Goal: Transaction & Acquisition: Subscribe to service/newsletter

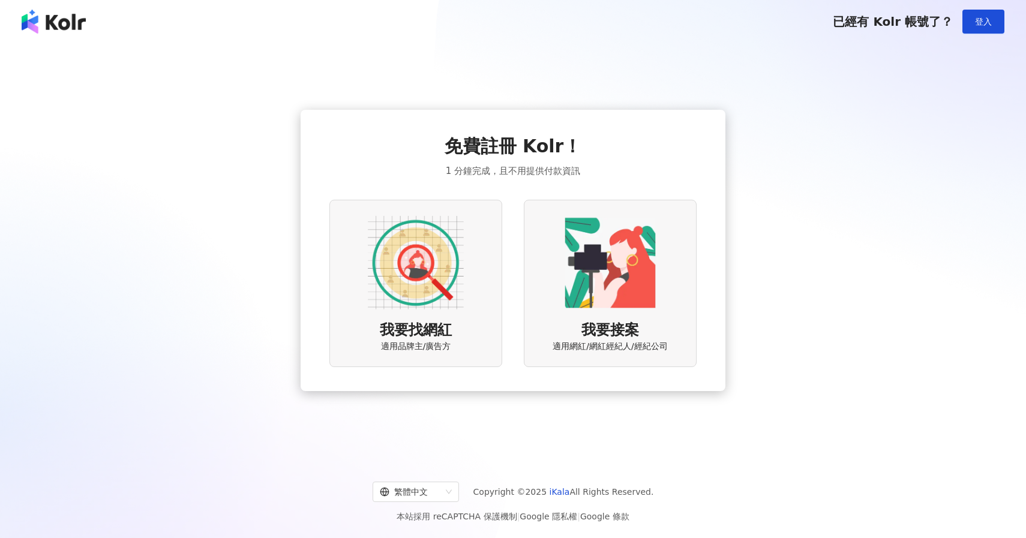
click at [427, 293] on img at bounding box center [416, 263] width 96 height 96
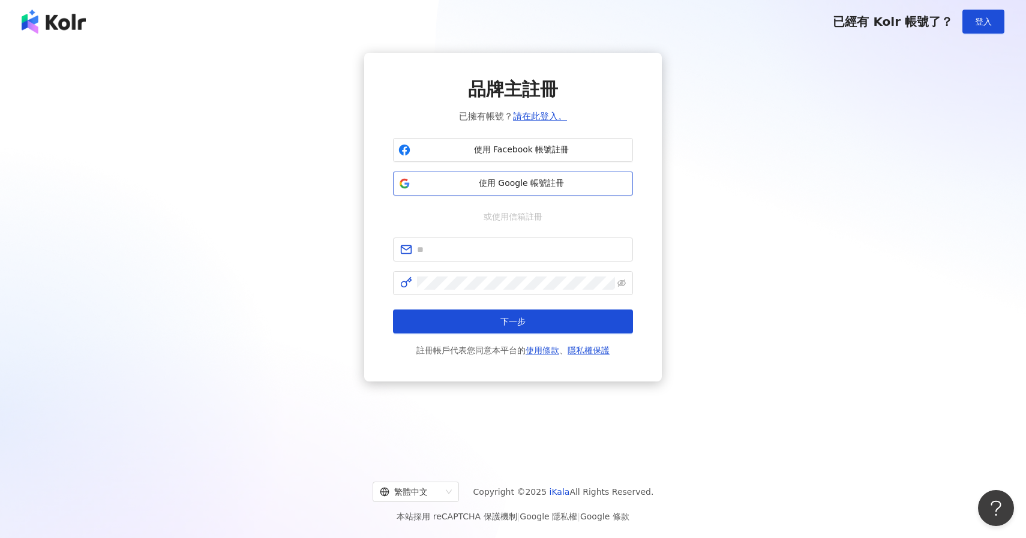
click at [495, 181] on span "使用 Google 帳號註冊" at bounding box center [521, 184] width 212 height 12
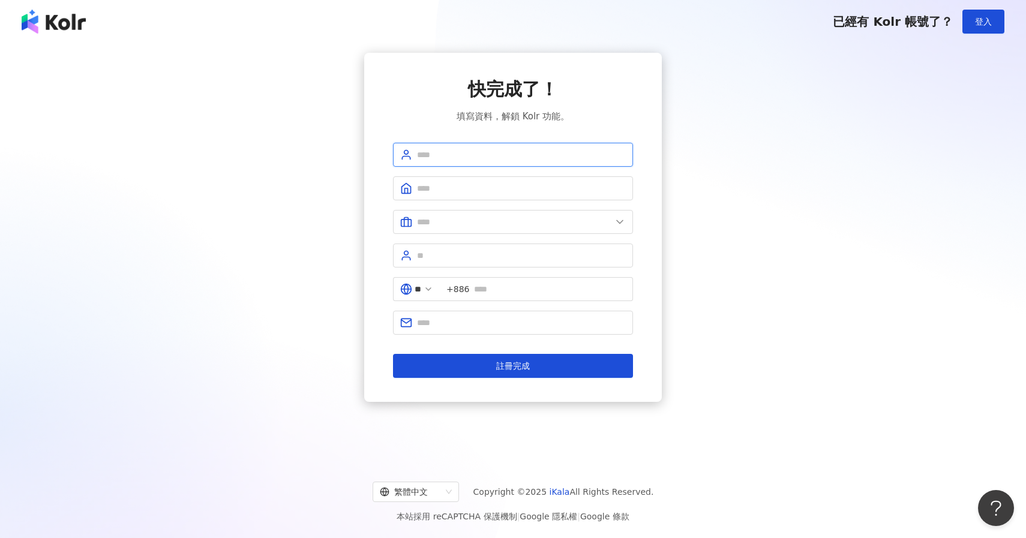
click at [479, 156] on input "text" at bounding box center [521, 154] width 209 height 13
type input "******"
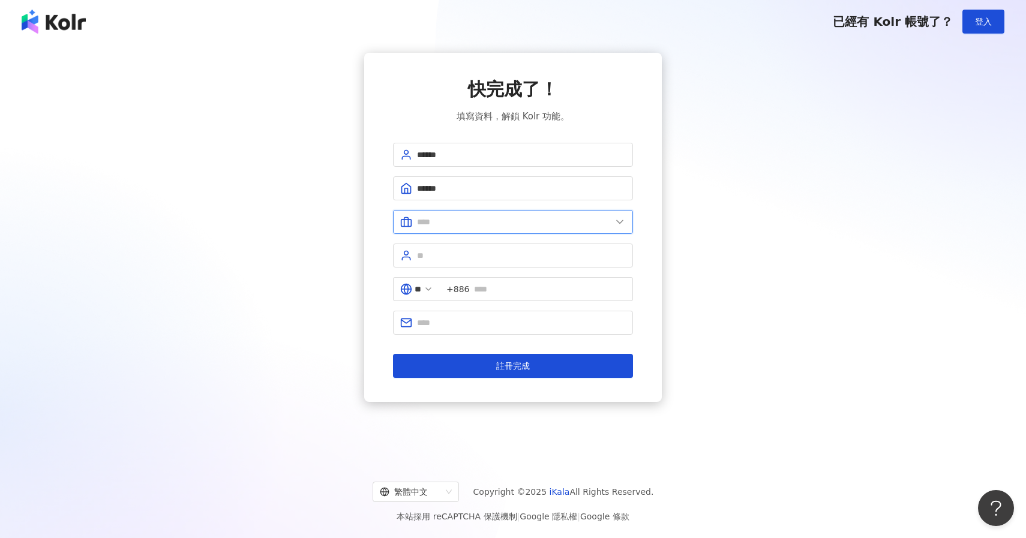
click at [450, 217] on input "text" at bounding box center [514, 221] width 194 height 13
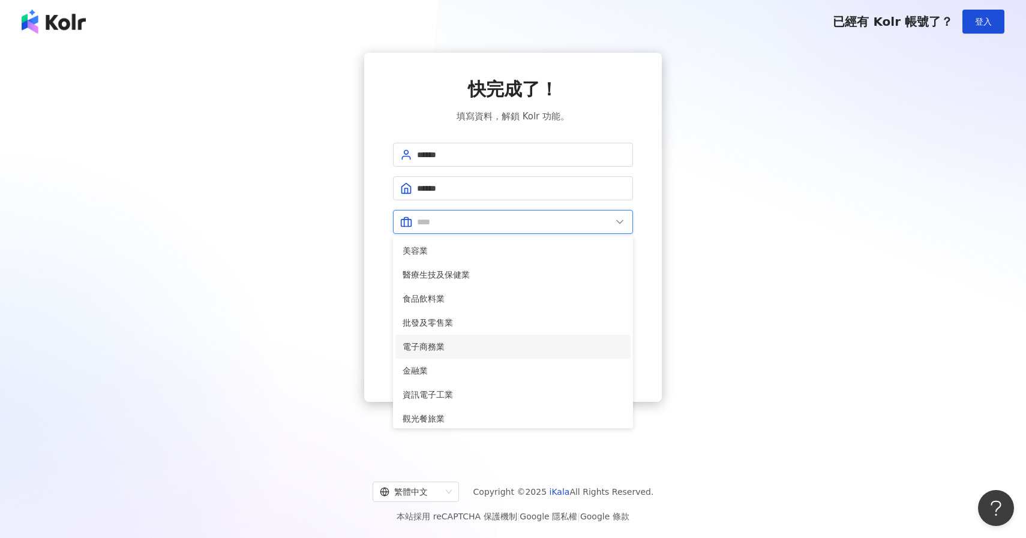
scroll to position [245, 0]
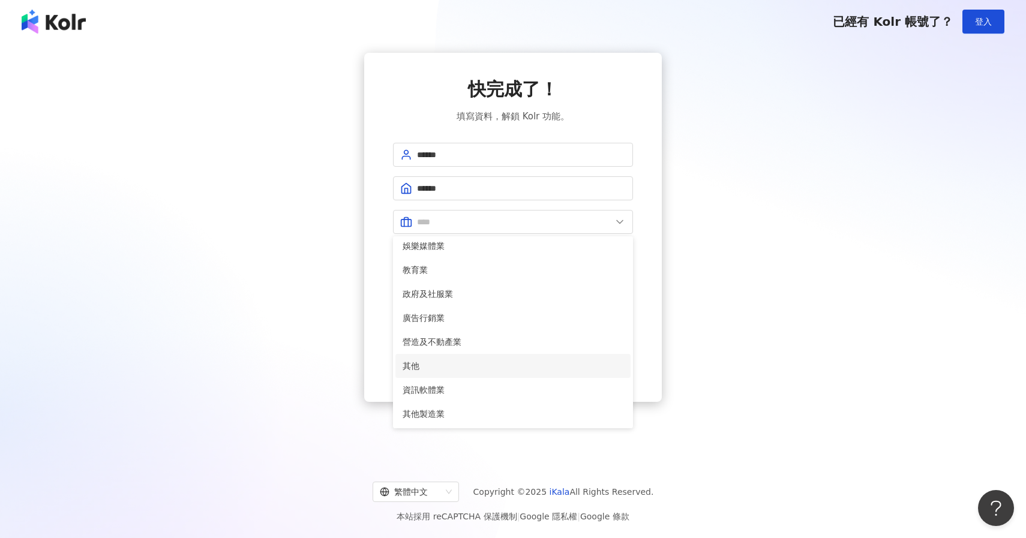
click at [456, 368] on span "其他" at bounding box center [512, 365] width 221 height 13
type input "**"
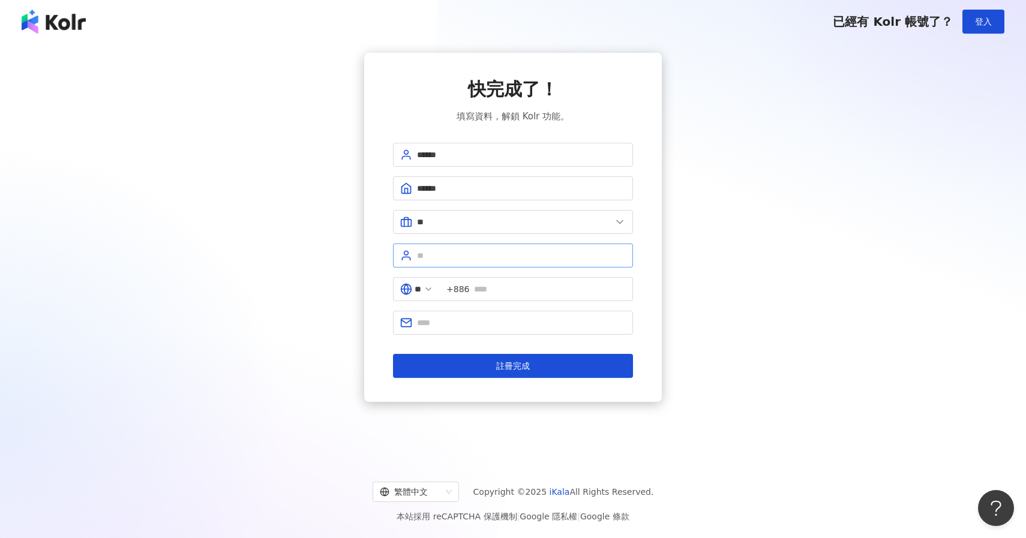
click at [431, 263] on span at bounding box center [513, 256] width 240 height 24
type input "*******"
click at [512, 290] on input "text" at bounding box center [550, 289] width 152 height 13
type input "**********"
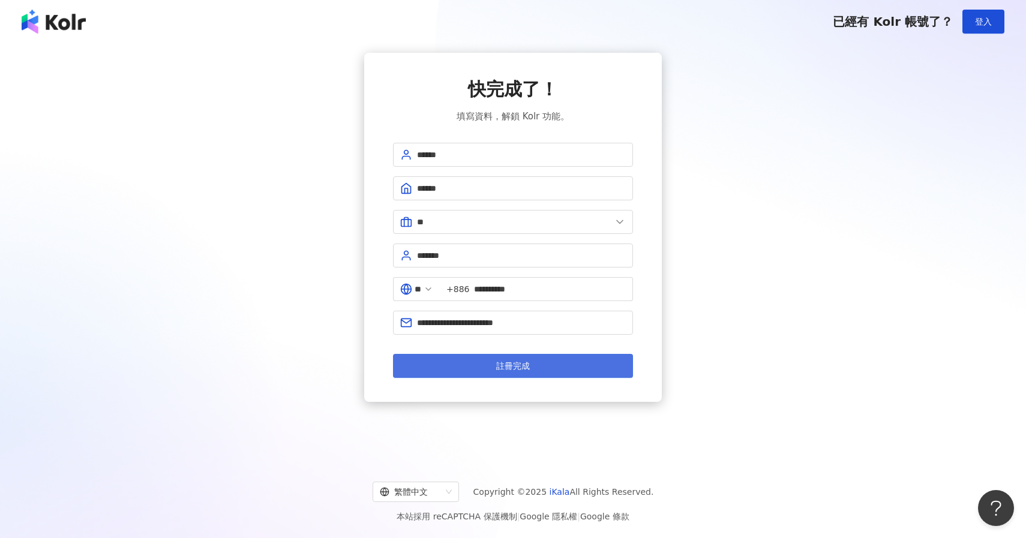
click at [542, 365] on button "註冊完成" at bounding box center [513, 366] width 240 height 24
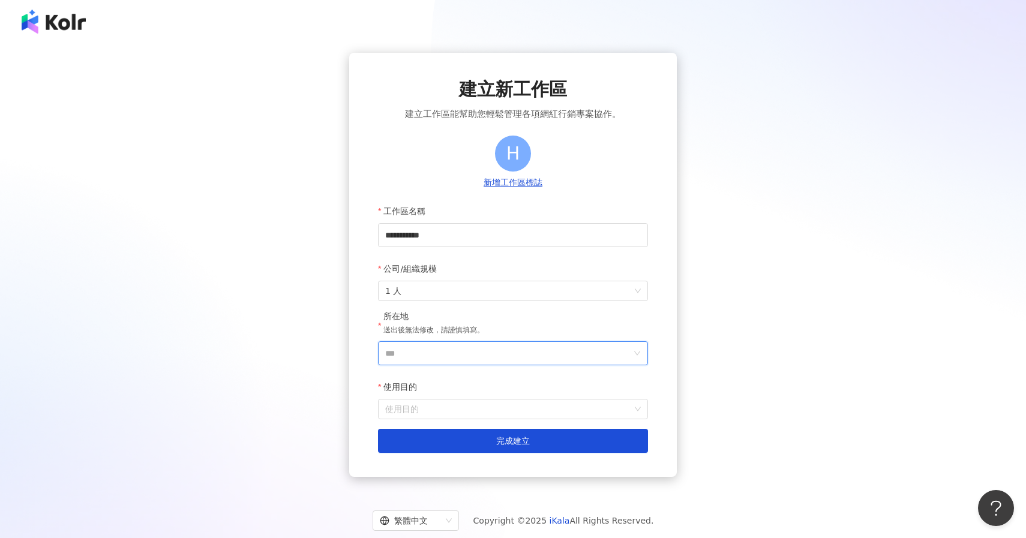
click at [443, 358] on input "***" at bounding box center [508, 353] width 246 height 23
click at [566, 188] on div "台灣" at bounding box center [581, 184] width 115 height 22
click at [438, 416] on input "使用目的" at bounding box center [513, 408] width 256 height 19
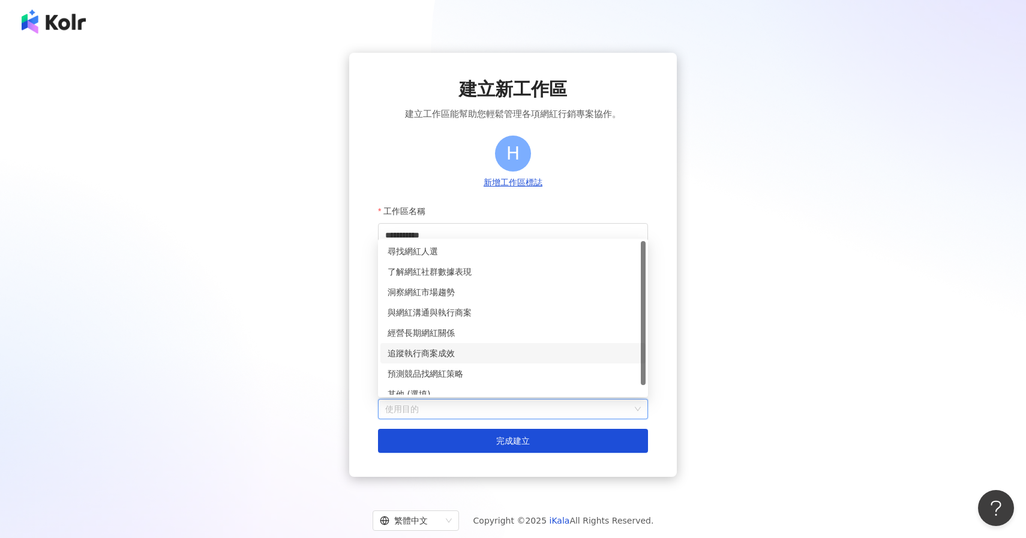
scroll to position [10, 0]
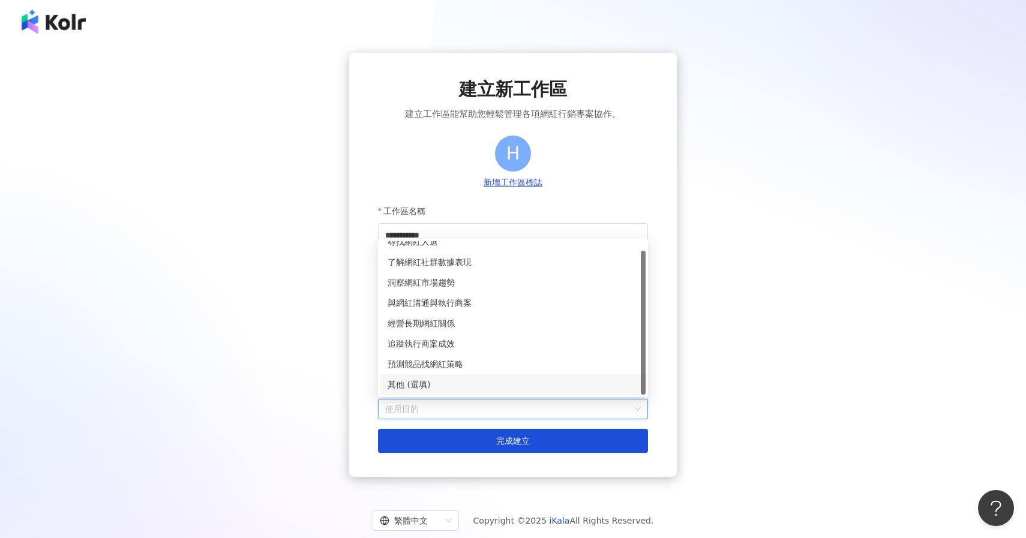
click at [432, 386] on div "其他 (選填)" at bounding box center [512, 384] width 251 height 13
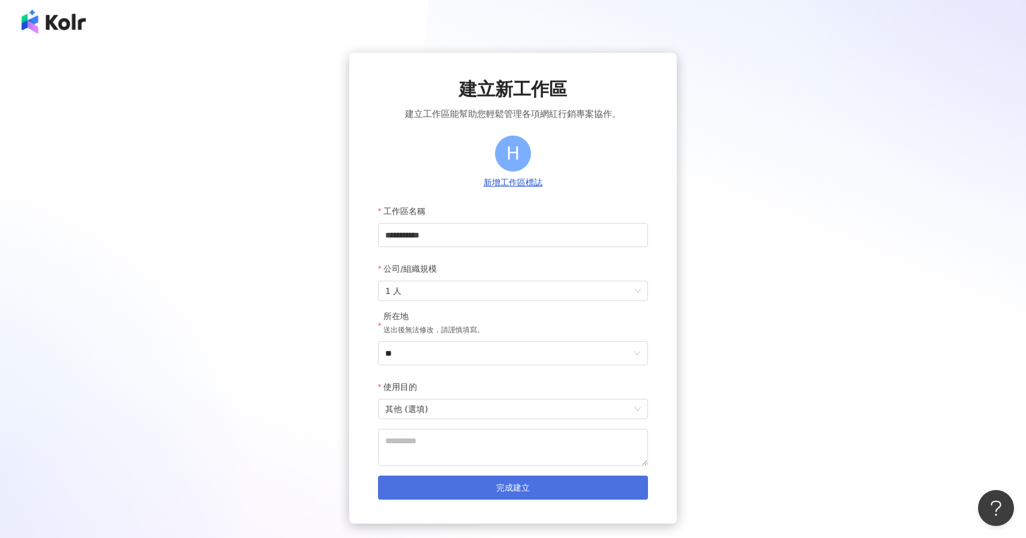
click at [458, 487] on button "完成建立" at bounding box center [513, 488] width 270 height 24
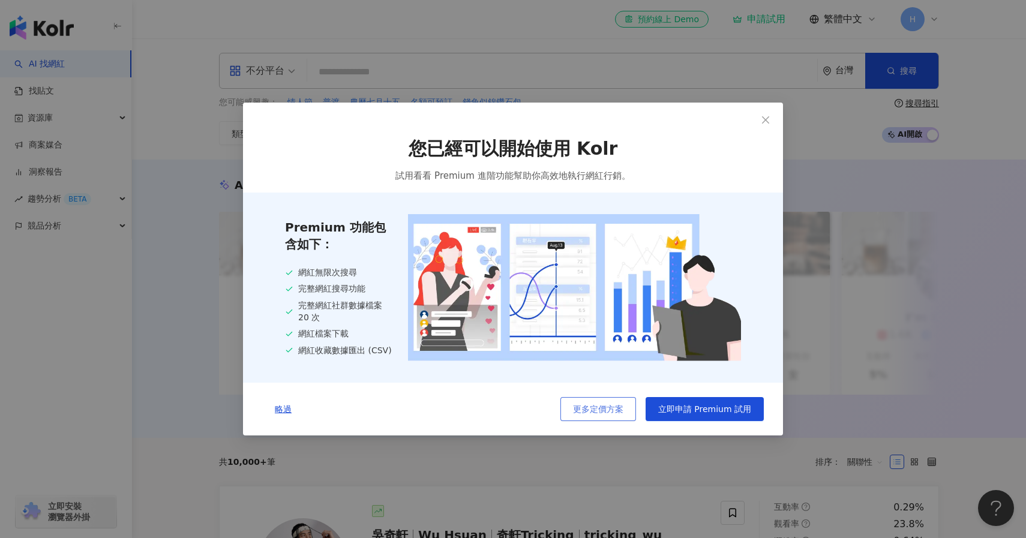
click at [625, 415] on button "更多定價方案" at bounding box center [598, 409] width 76 height 24
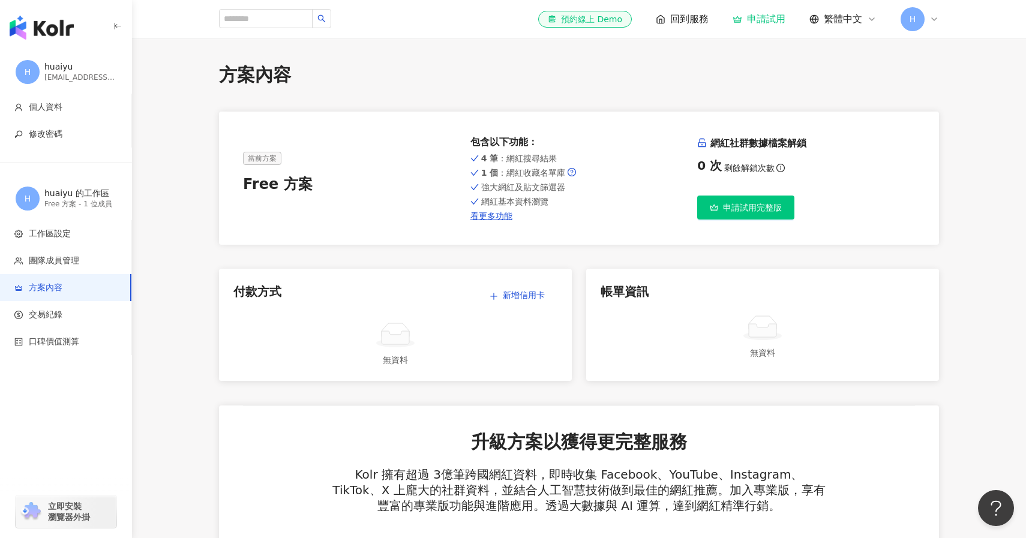
click at [735, 212] on span "申請試用完整版" at bounding box center [752, 208] width 59 height 10
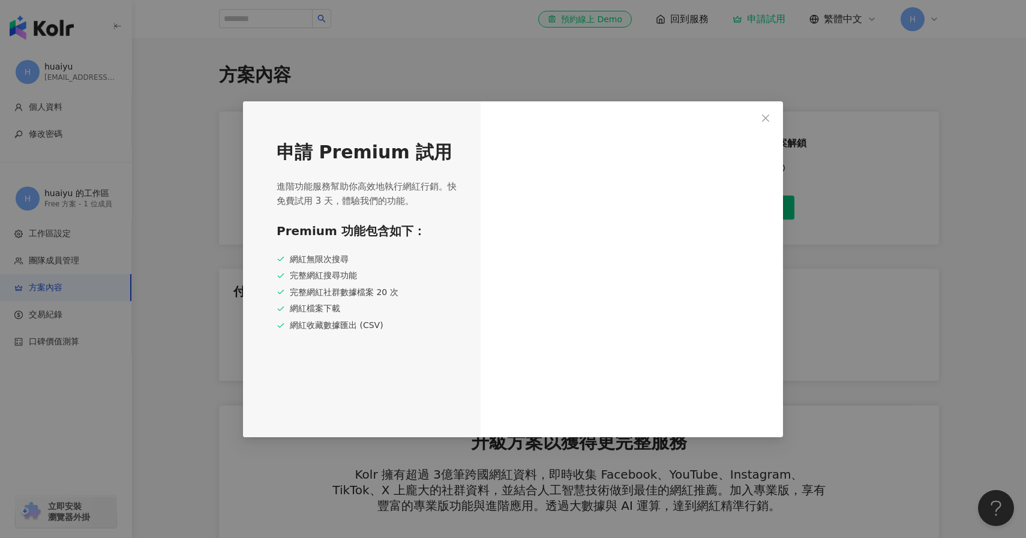
click at [772, 106] on div at bounding box center [631, 269] width 302 height 336
click at [771, 112] on button "Close" at bounding box center [765, 118] width 24 height 24
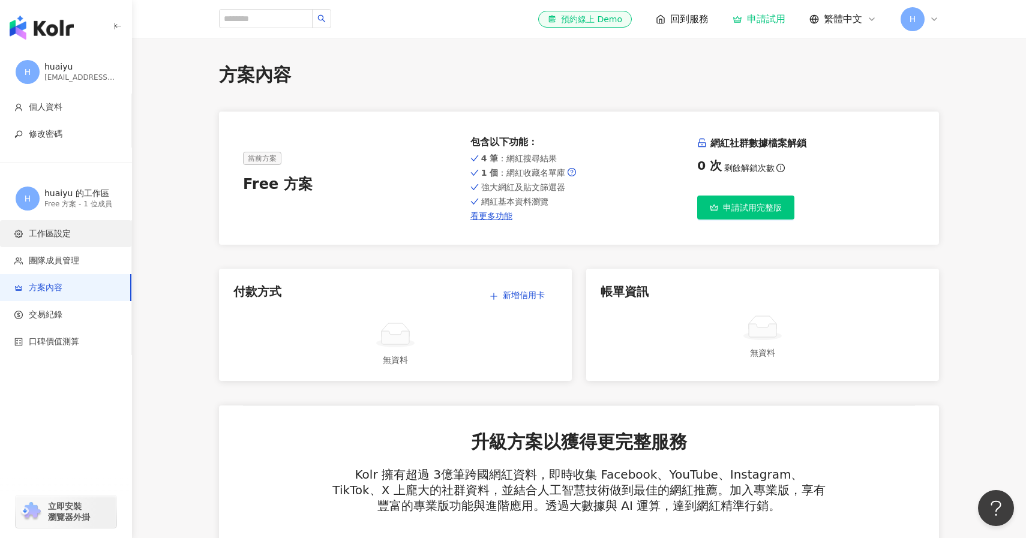
click at [57, 243] on li "工作區設定" at bounding box center [65, 233] width 131 height 27
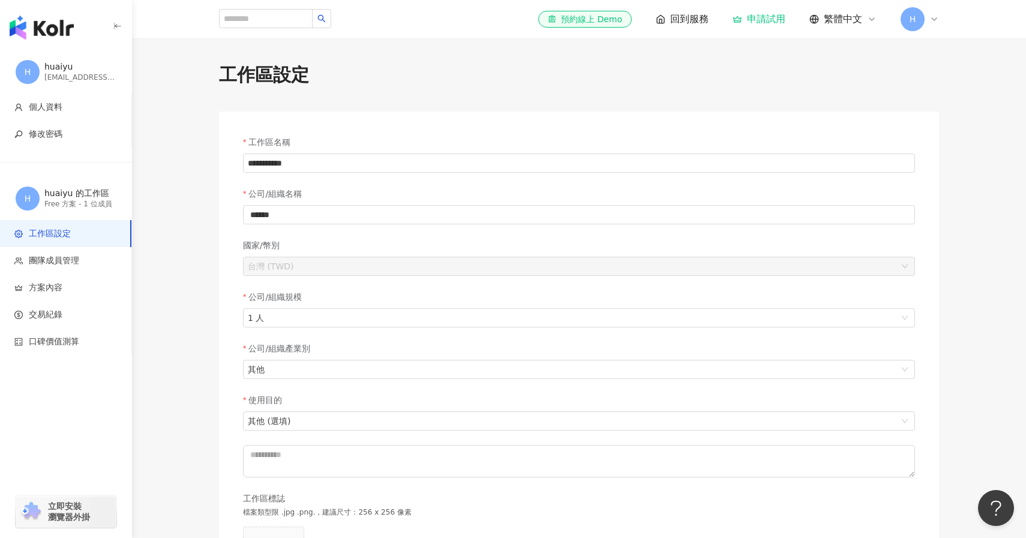
click at [40, 19] on img "button" at bounding box center [42, 28] width 64 height 24
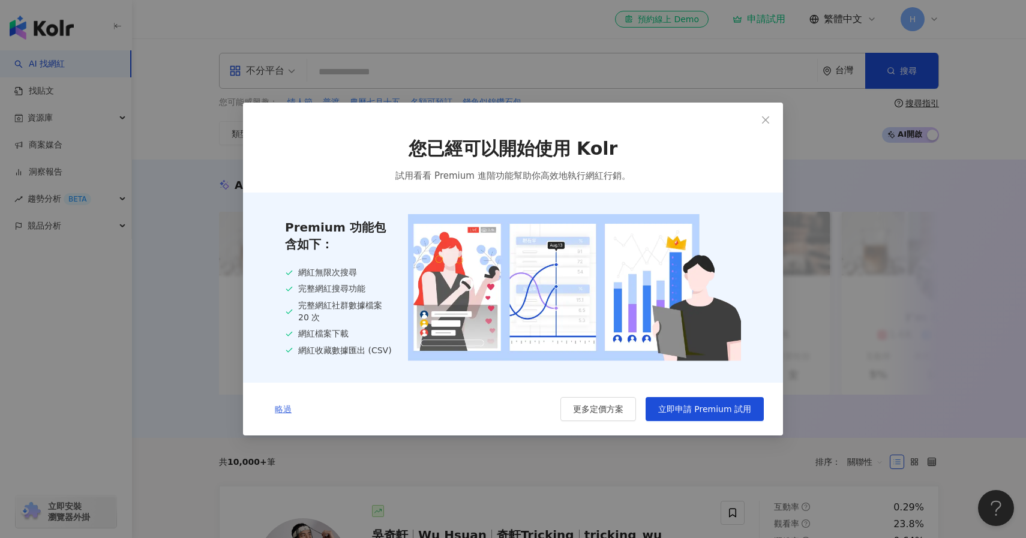
click at [282, 416] on button "略過" at bounding box center [283, 409] width 42 height 24
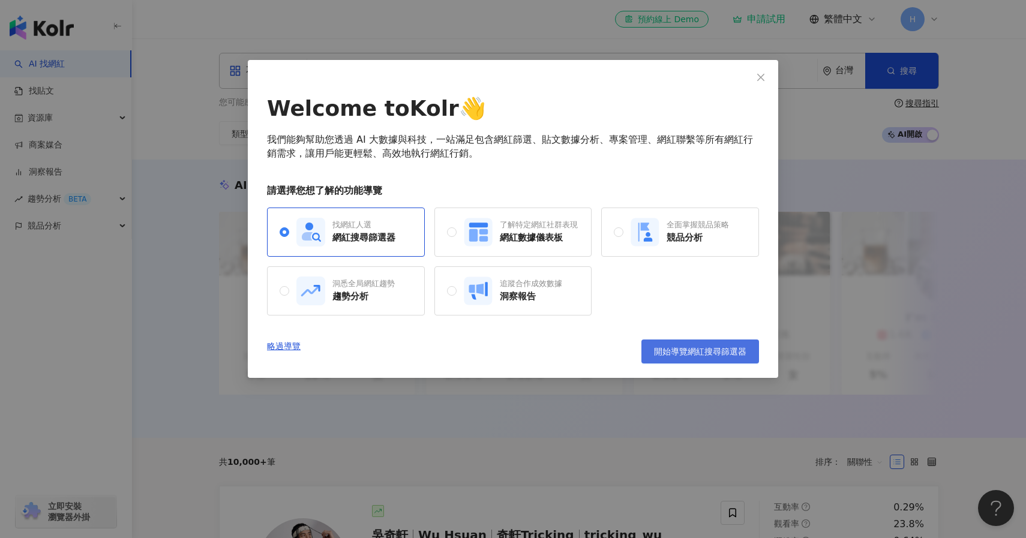
click at [675, 343] on button "開始導覽網紅搜尋篩選器" at bounding box center [700, 352] width 118 height 24
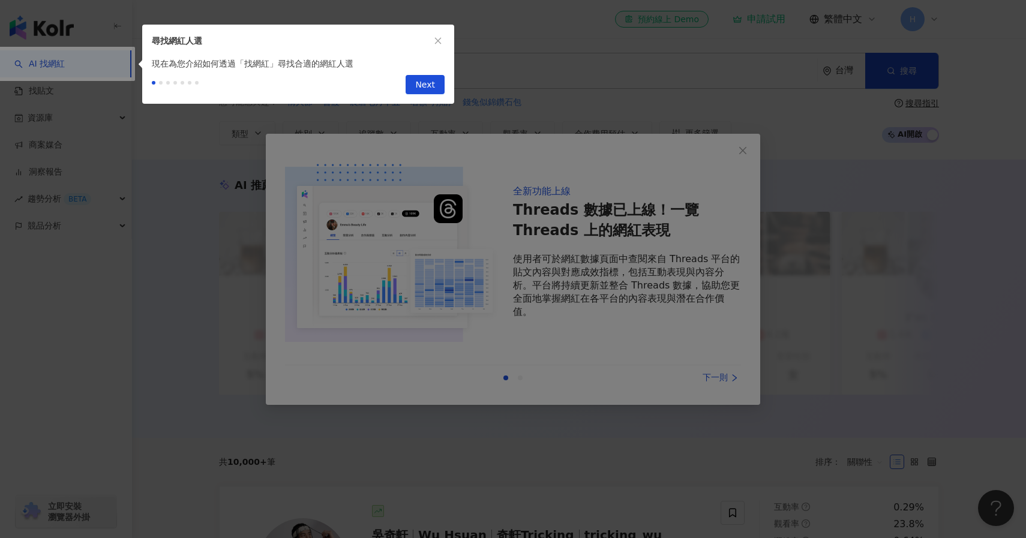
click at [522, 206] on div at bounding box center [513, 269] width 1026 height 538
click at [425, 94] on span "Next" at bounding box center [425, 85] width 20 height 19
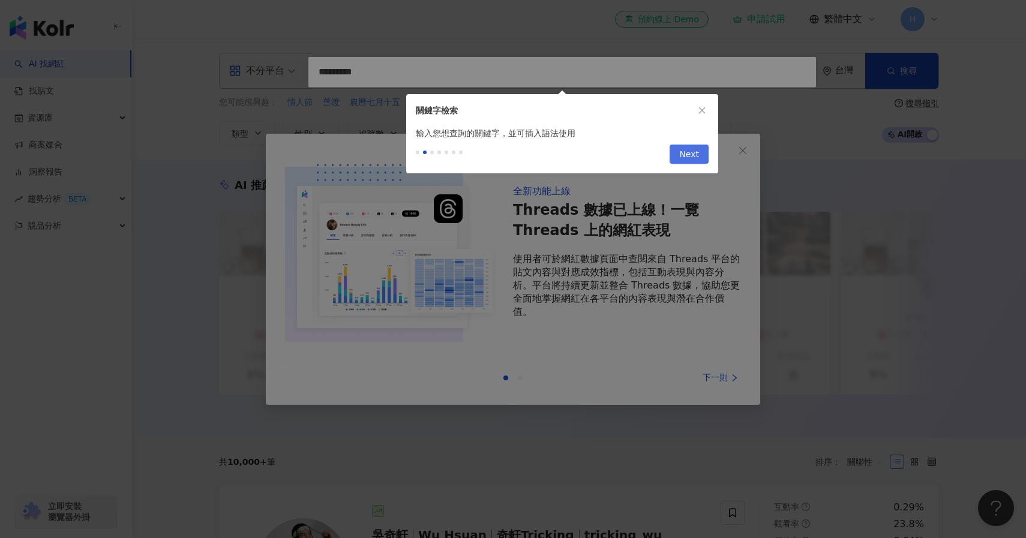
type input "*********"
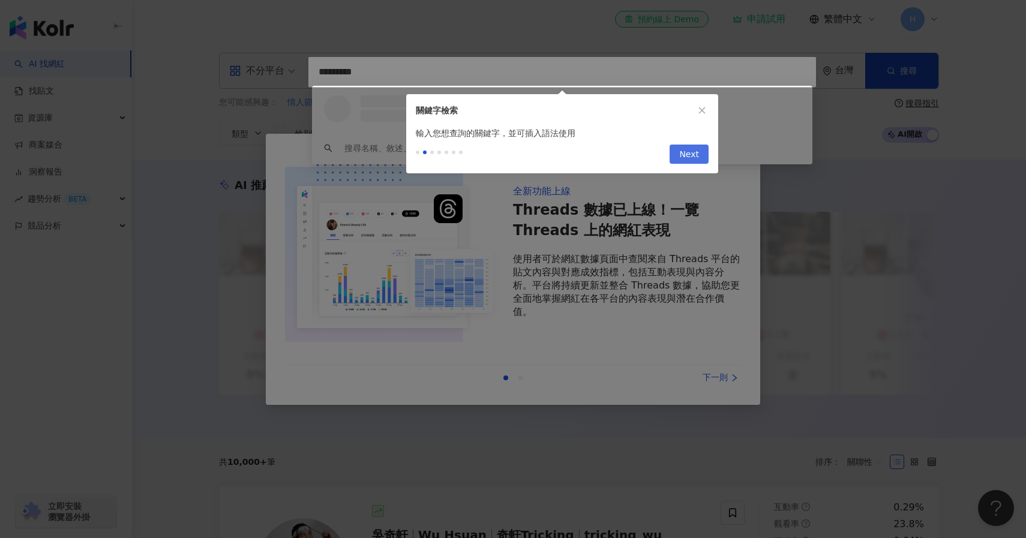
click at [672, 155] on button "Next" at bounding box center [688, 154] width 39 height 19
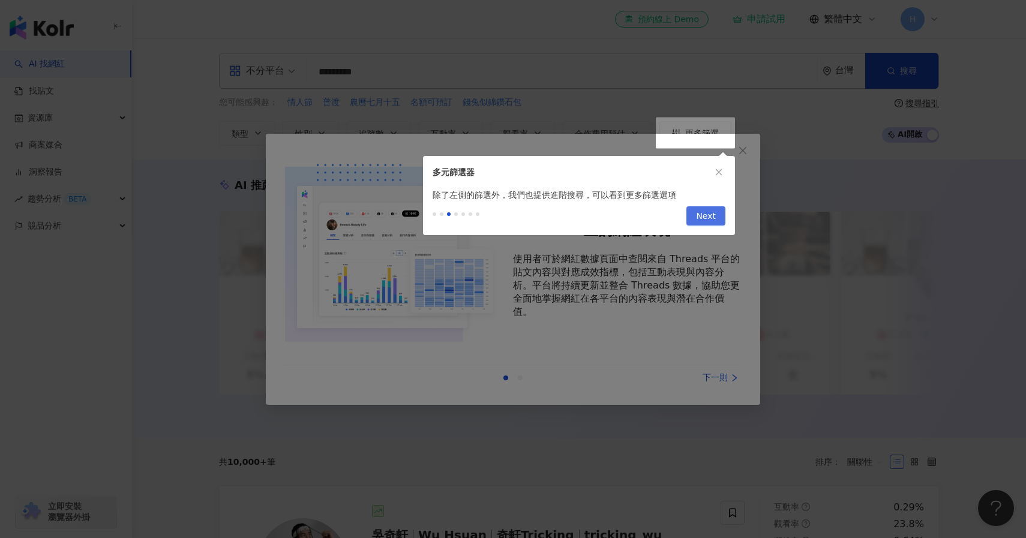
click at [713, 211] on span "Next" at bounding box center [706, 216] width 20 height 19
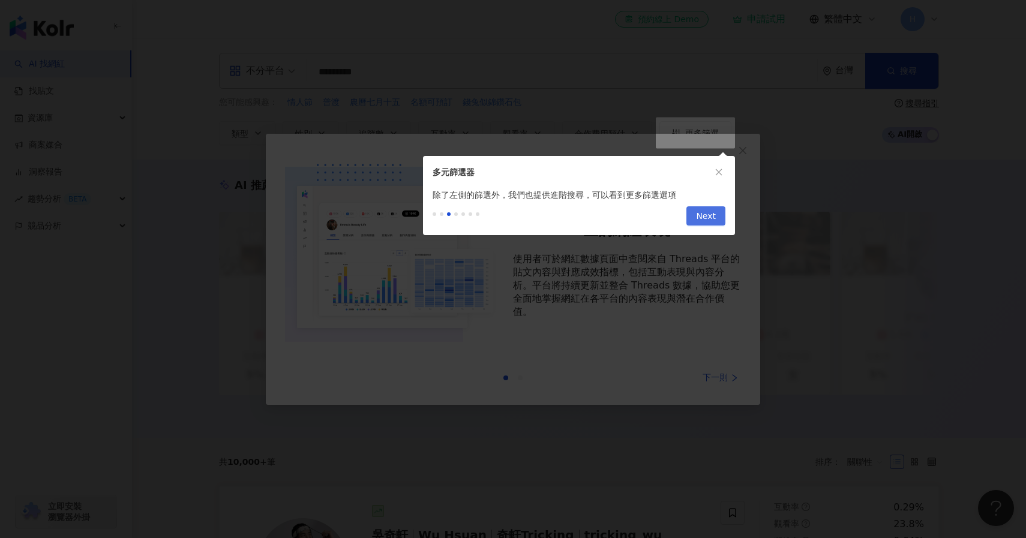
click at [715, 221] on span "Next" at bounding box center [706, 216] width 20 height 19
click at [715, 217] on span "Next" at bounding box center [706, 216] width 20 height 19
click at [717, 178] on button "button" at bounding box center [718, 172] width 13 height 13
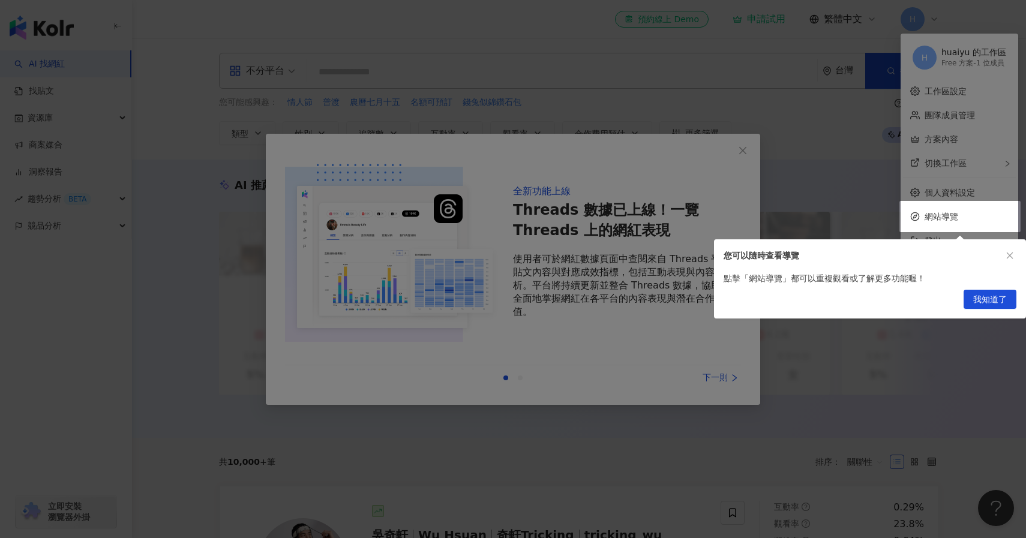
click at [881, 353] on div at bounding box center [513, 269] width 1026 height 538
click at [992, 296] on span "我知道了" at bounding box center [990, 299] width 34 height 19
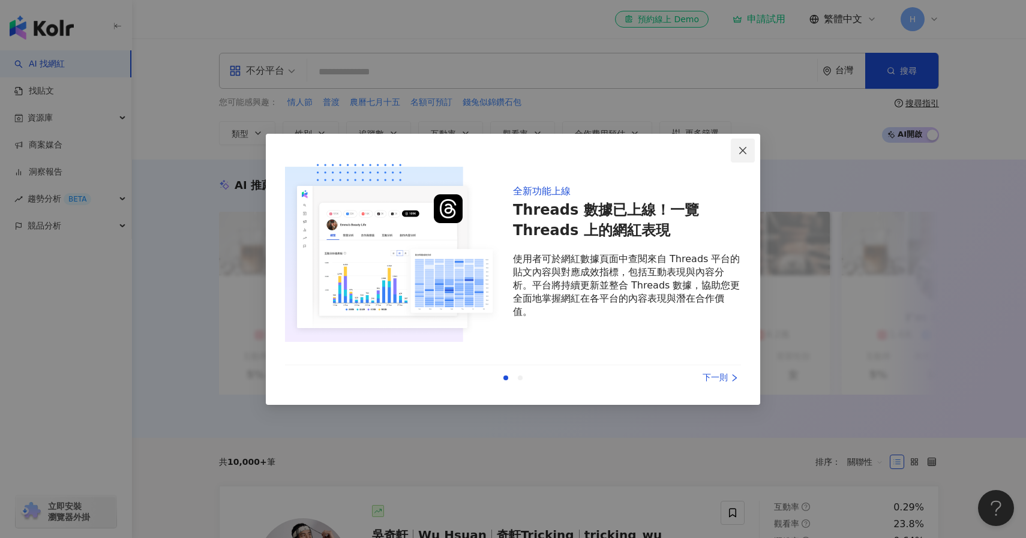
click at [741, 149] on icon "close" at bounding box center [743, 151] width 10 height 10
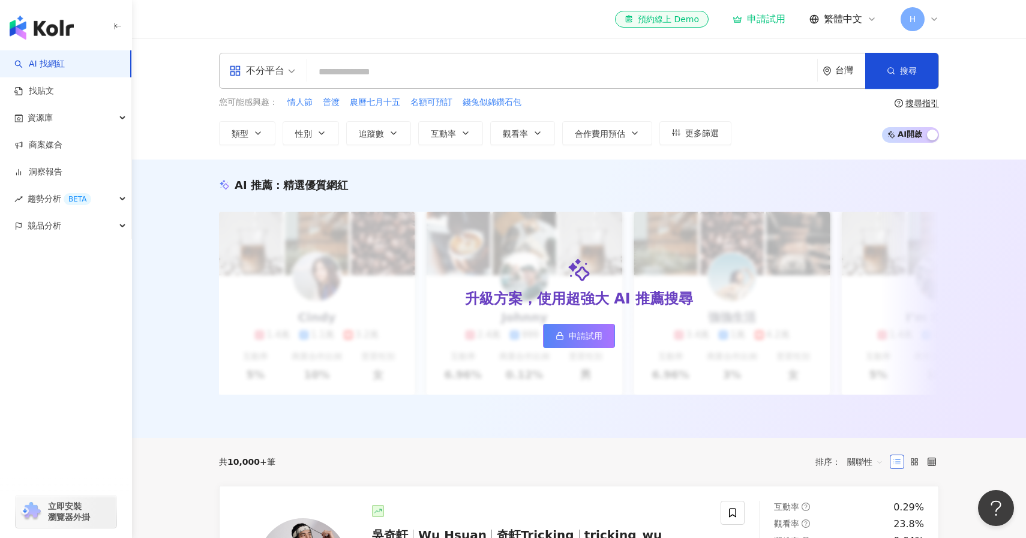
click at [394, 68] on input "search" at bounding box center [562, 72] width 500 height 23
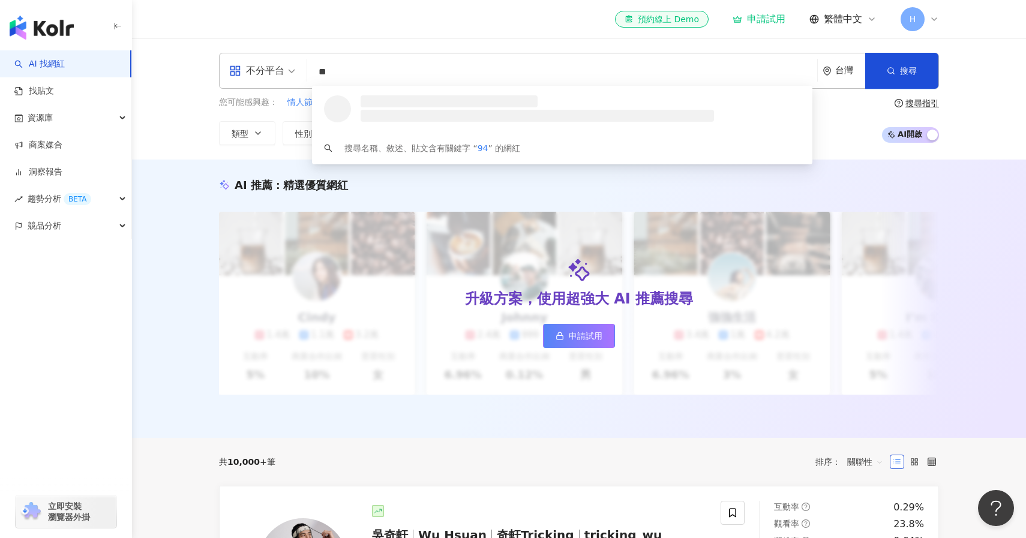
type input "*"
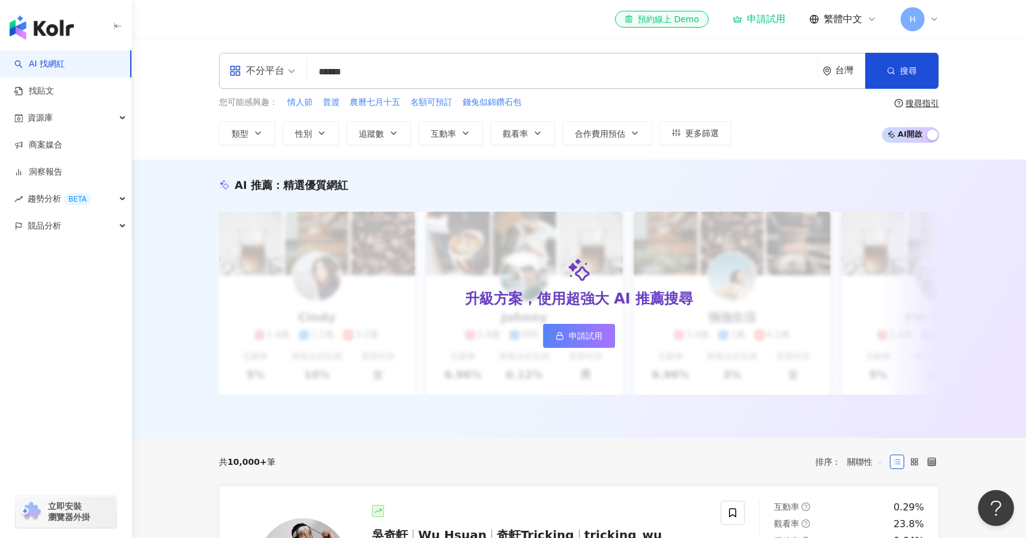
type input "******"
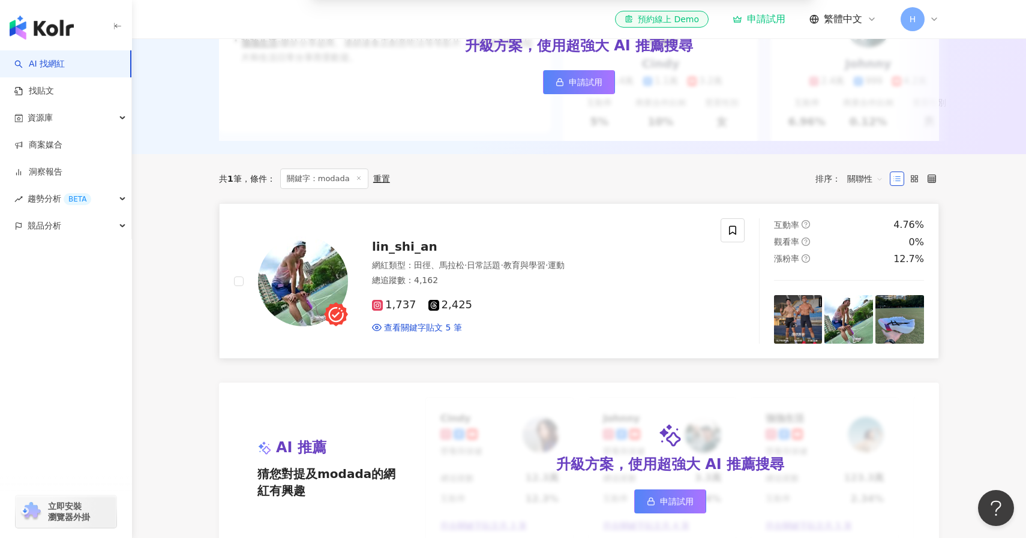
scroll to position [230, 0]
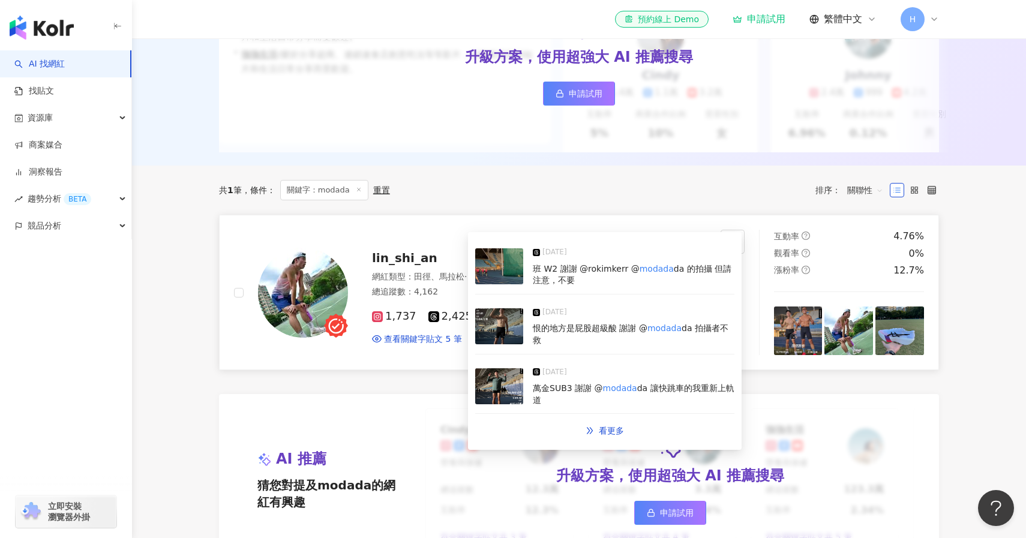
click at [424, 266] on div "lin_shi_an" at bounding box center [539, 258] width 334 height 17
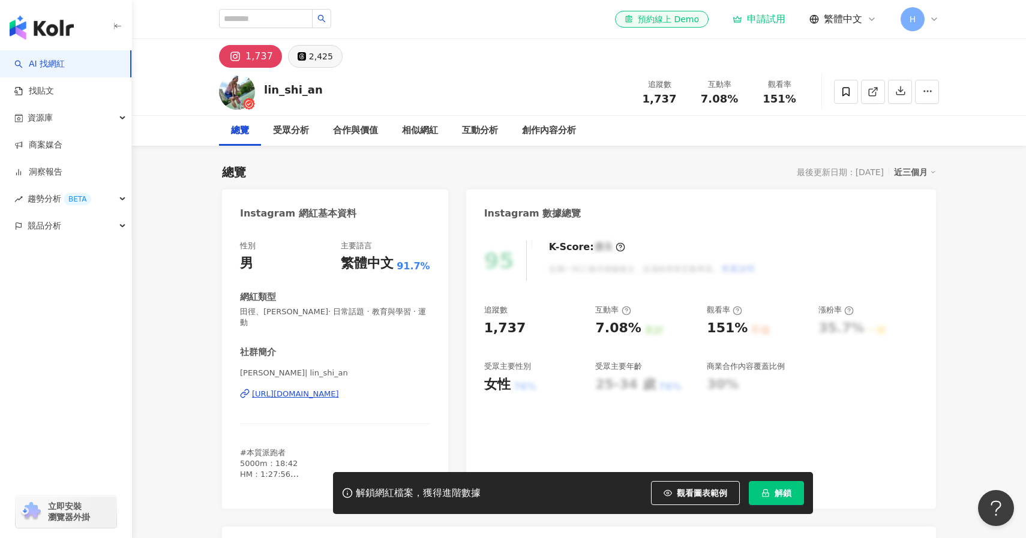
click at [313, 60] on div "2,425" at bounding box center [321, 56] width 24 height 17
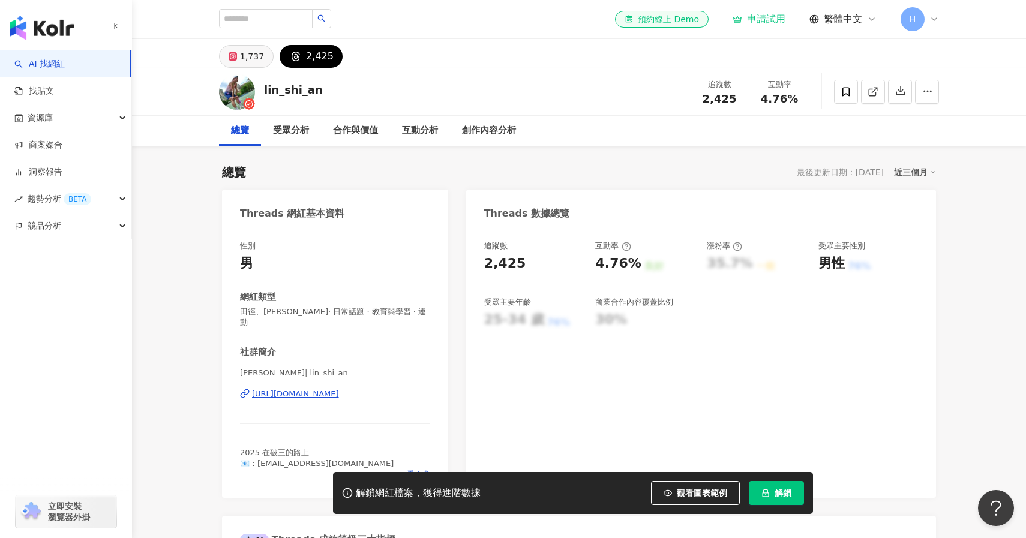
click at [250, 59] on div "1,737" at bounding box center [252, 56] width 24 height 17
click at [274, 18] on input "search" at bounding box center [266, 18] width 94 height 19
type input "**********"
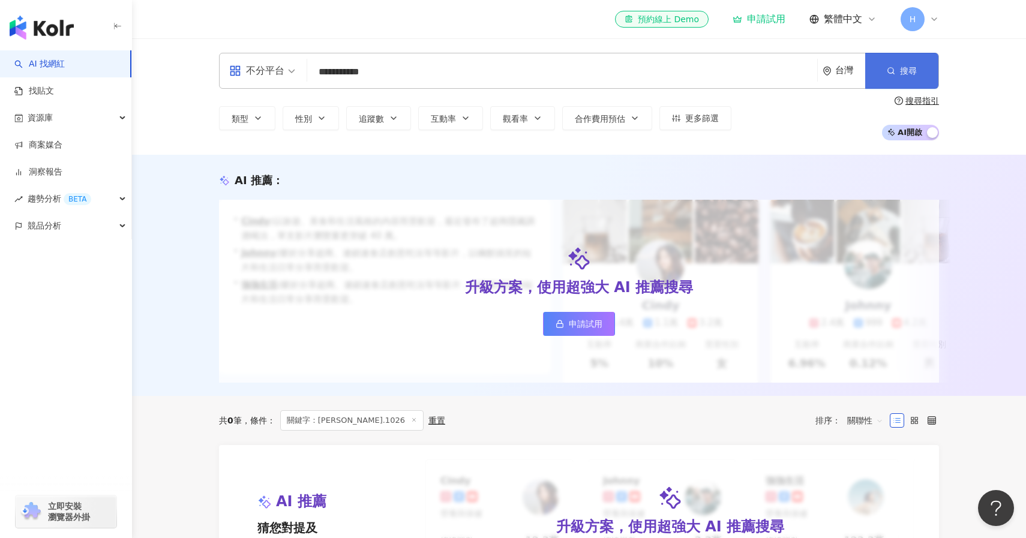
click at [903, 77] on button "搜尋" at bounding box center [901, 71] width 73 height 36
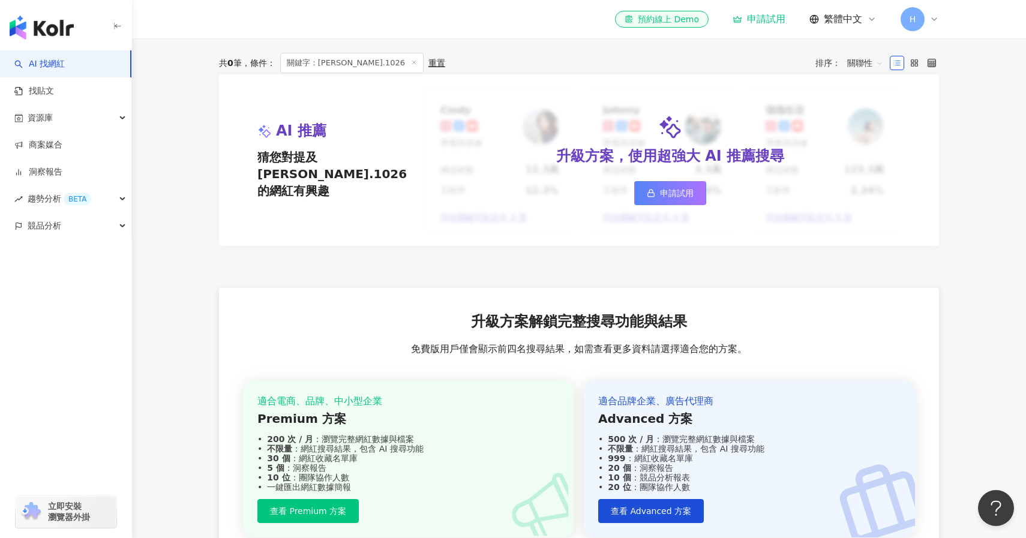
scroll to position [389, 0]
